Goal: Find specific page/section: Find specific page/section

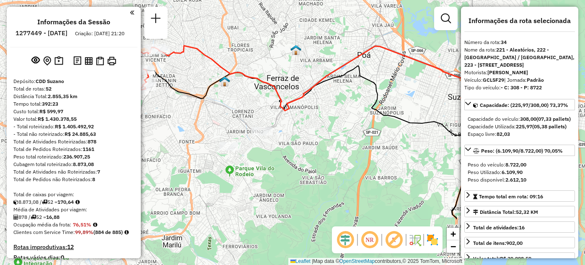
select select "**********"
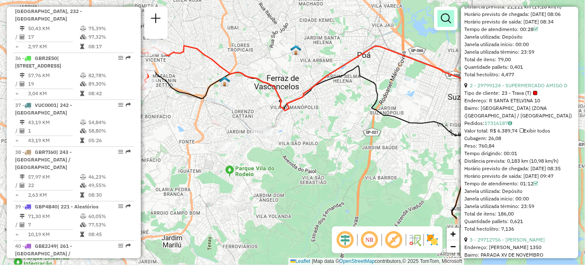
scroll to position [428, 0]
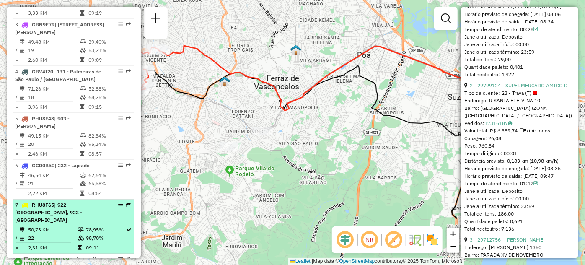
click at [121, 207] on em at bounding box center [120, 204] width 5 height 5
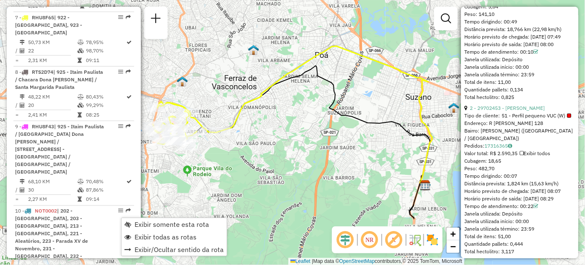
scroll to position [2636, 0]
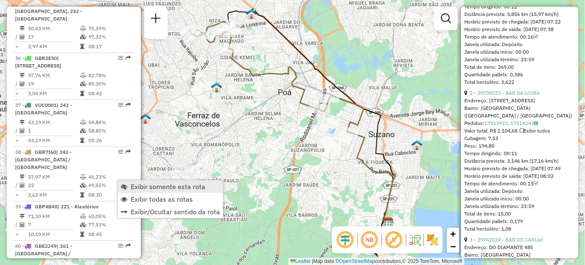
click at [150, 184] on span "Exibir somente esta rota" at bounding box center [168, 186] width 75 height 7
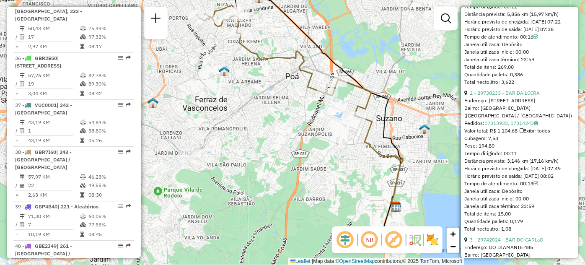
drag, startPoint x: 210, startPoint y: 136, endPoint x: 218, endPoint y: 121, distance: 17.2
click at [218, 121] on div "Janela de atendimento Grade de atendimento Capacidade Transportadoras Veículos …" at bounding box center [292, 132] width 585 height 265
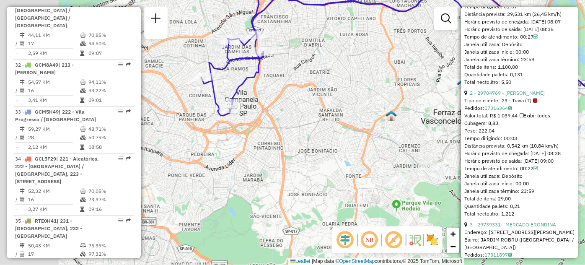
drag, startPoint x: 286, startPoint y: 116, endPoint x: 380, endPoint y: 78, distance: 101.3
click at [380, 78] on div "Janela de atendimento Grade de atendimento Capacidade Transportadoras Veículos …" at bounding box center [292, 132] width 585 height 265
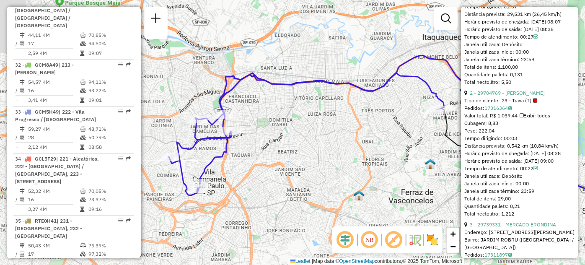
drag, startPoint x: 372, startPoint y: 88, endPoint x: 339, endPoint y: 167, distance: 86.0
click at [339, 167] on div "Janela de atendimento Grade de atendimento Capacidade Transportadoras Veículos …" at bounding box center [292, 132] width 585 height 265
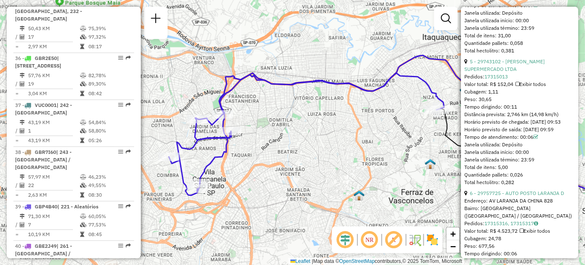
scroll to position [866, 0]
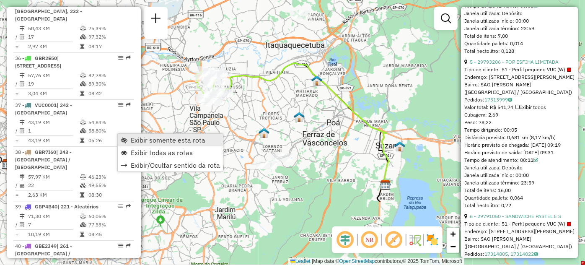
click at [131, 138] on span "Exibir somente esta rota" at bounding box center [168, 140] width 75 height 7
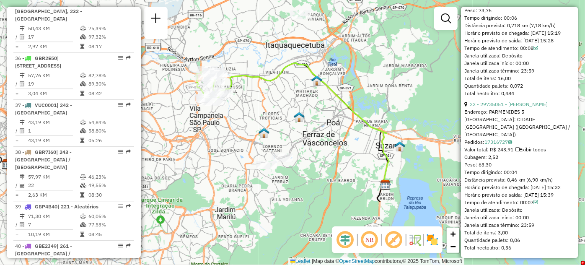
scroll to position [3527, 0]
